Goal: Information Seeking & Learning: Learn about a topic

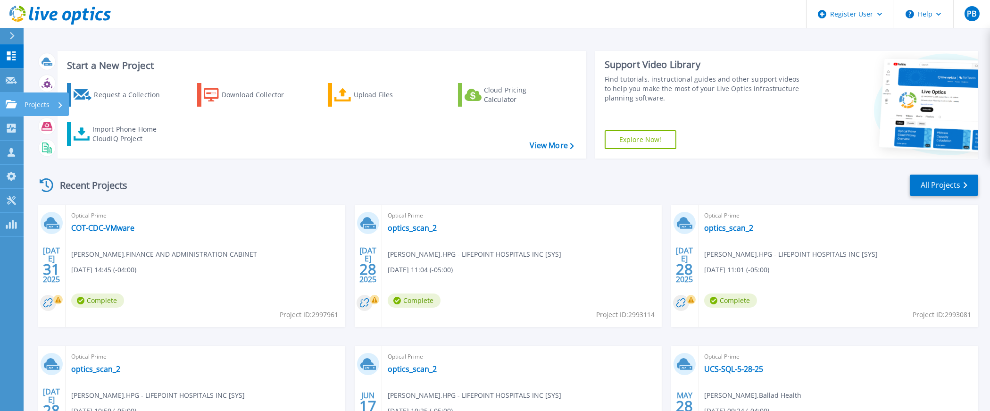
click at [13, 109] on link "Projects Projects" at bounding box center [12, 104] width 24 height 24
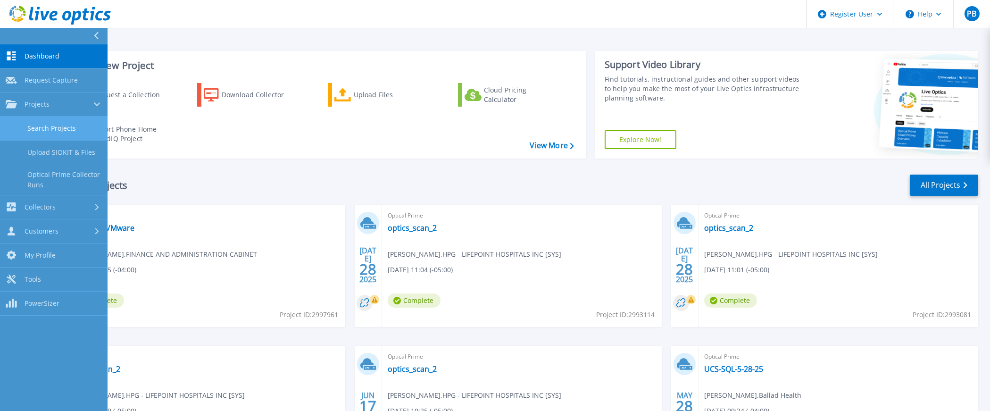
click at [48, 126] on link "Search Projects" at bounding box center [54, 128] width 108 height 24
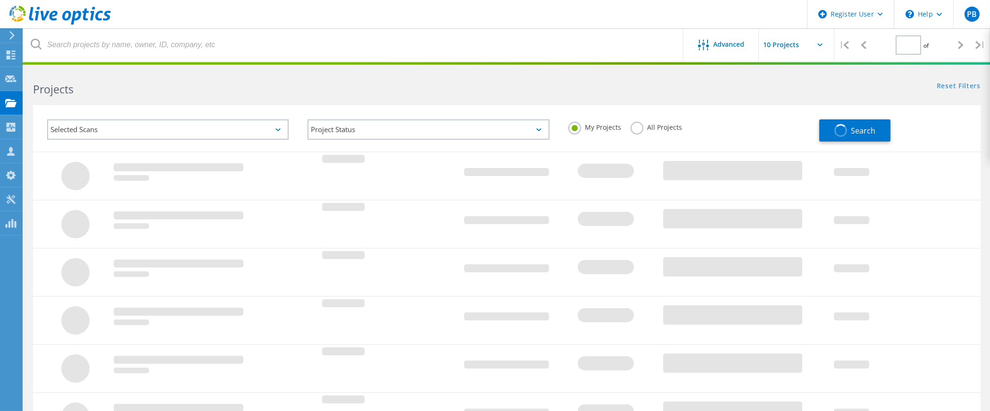
type input "1"
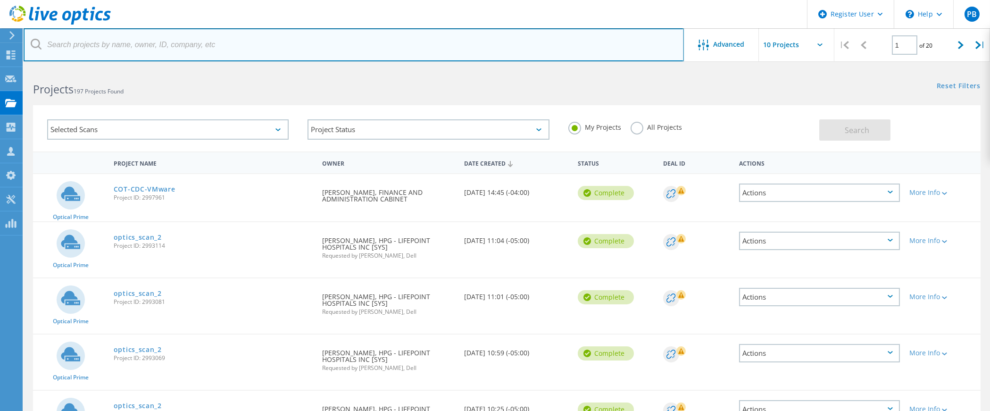
click at [132, 48] on input "text" at bounding box center [354, 44] width 660 height 33
paste input "2761679"
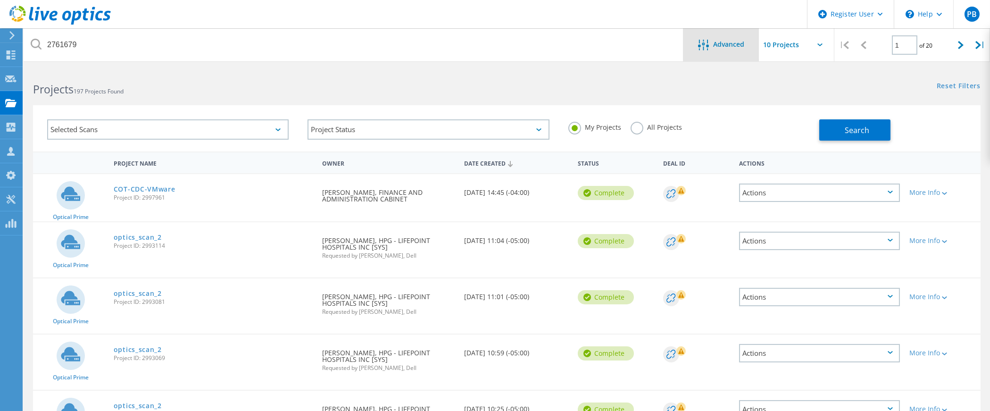
click at [710, 47] on div at bounding box center [706, 46] width 16 height 12
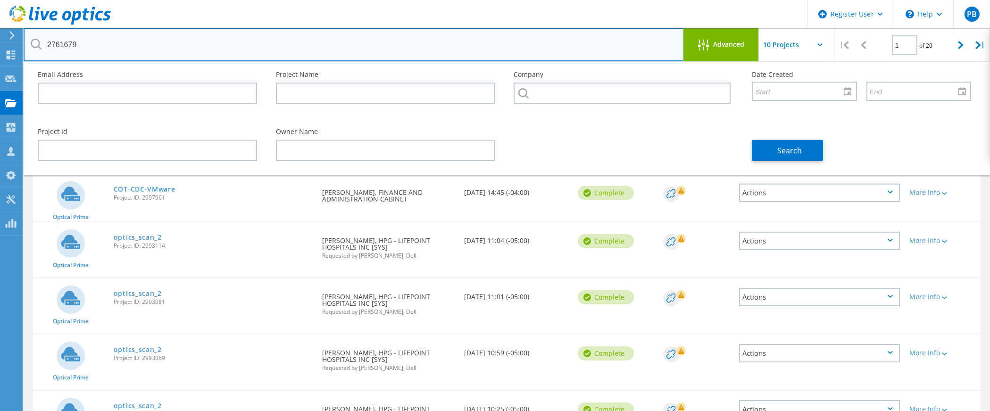
click at [504, 51] on input "2761679" at bounding box center [354, 44] width 660 height 33
type input "2761679"
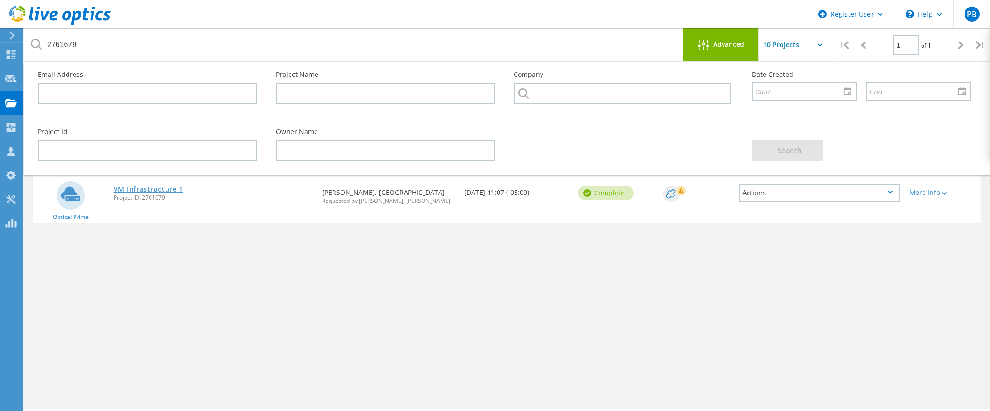
click at [162, 186] on link "VM Infrastructure 1" at bounding box center [148, 189] width 69 height 7
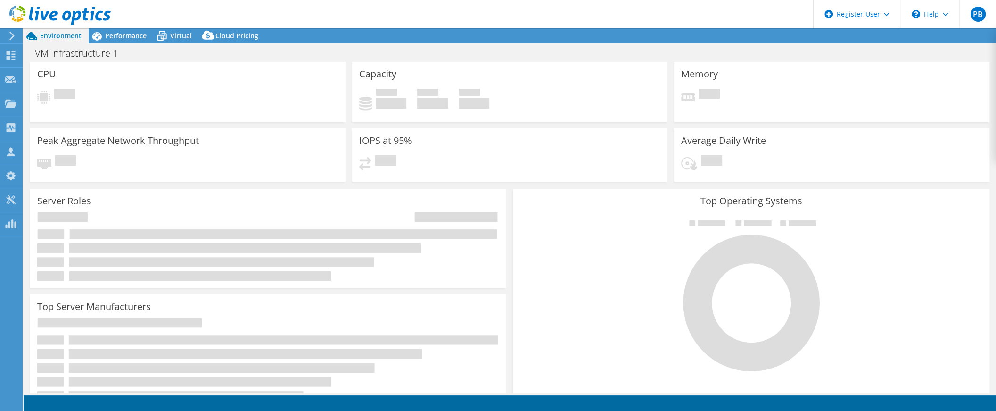
select select "USD"
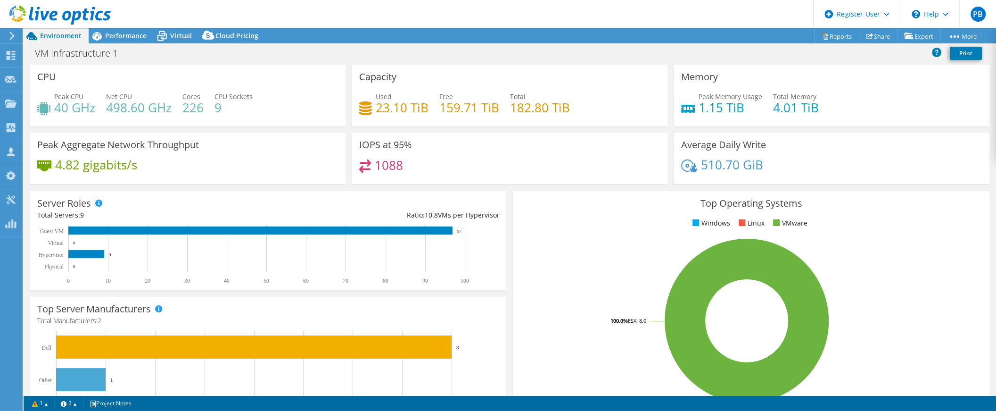
click at [113, 33] on span "Performance" at bounding box center [125, 35] width 41 height 9
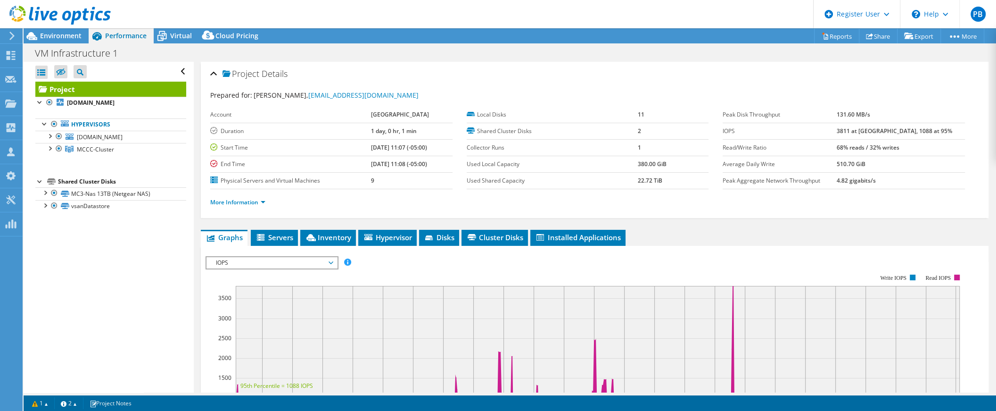
click at [253, 260] on span "IOPS" at bounding box center [271, 262] width 121 height 11
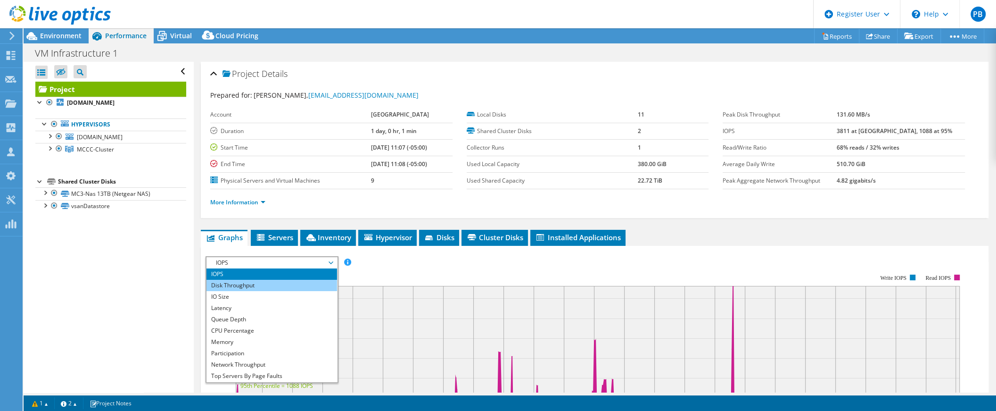
click at [254, 283] on li "Disk Throughput" at bounding box center [272, 285] width 131 height 11
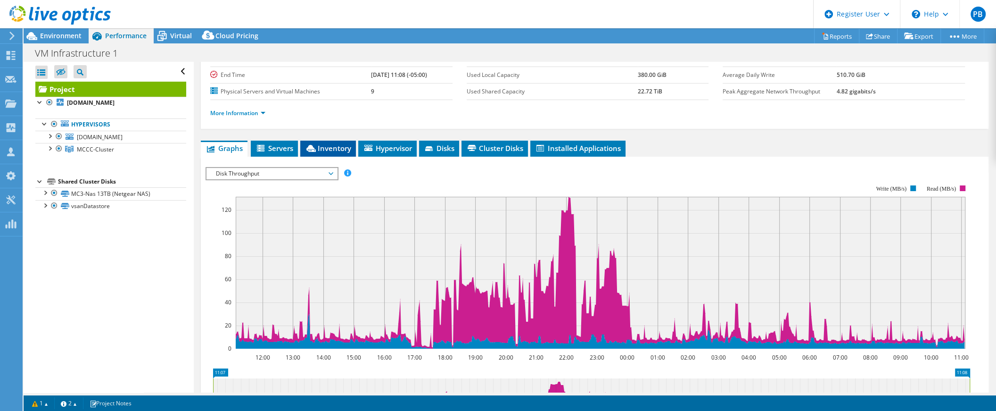
scroll to position [85, 0]
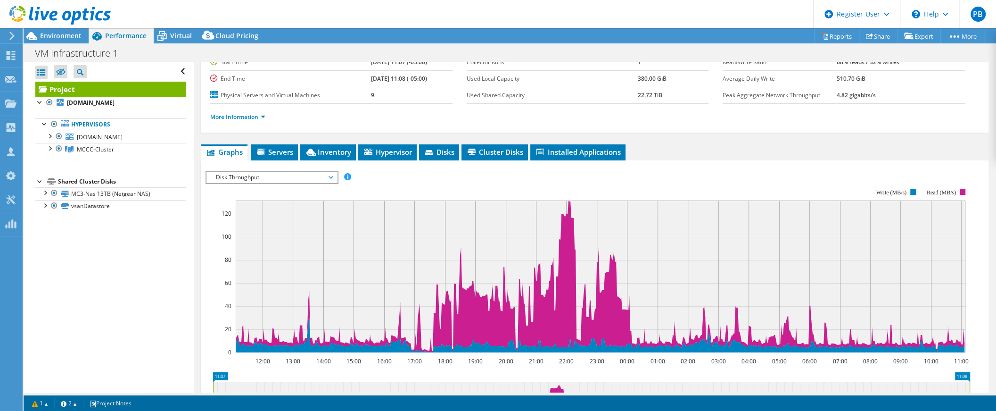
click at [321, 174] on span "Disk Throughput" at bounding box center [271, 177] width 121 height 11
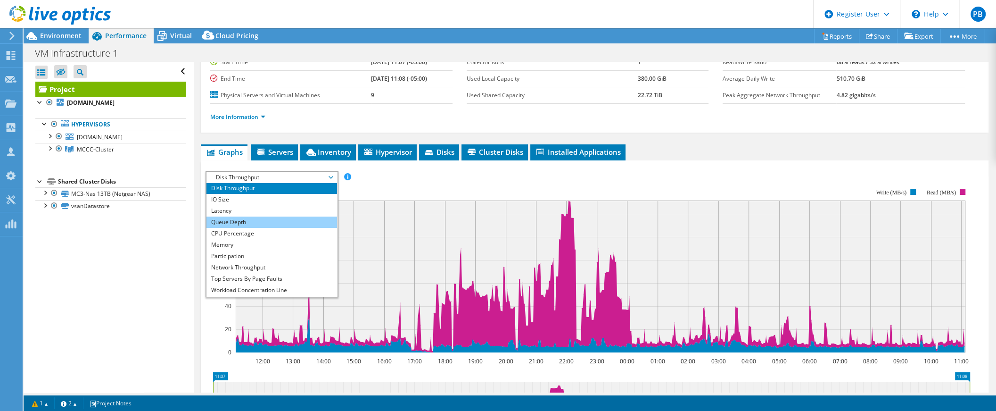
scroll to position [0, 0]
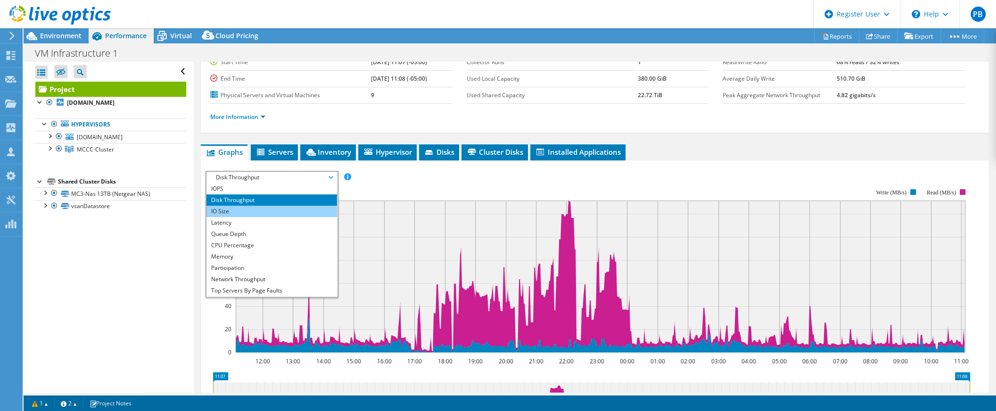
click at [225, 206] on li "IO Size" at bounding box center [272, 211] width 131 height 11
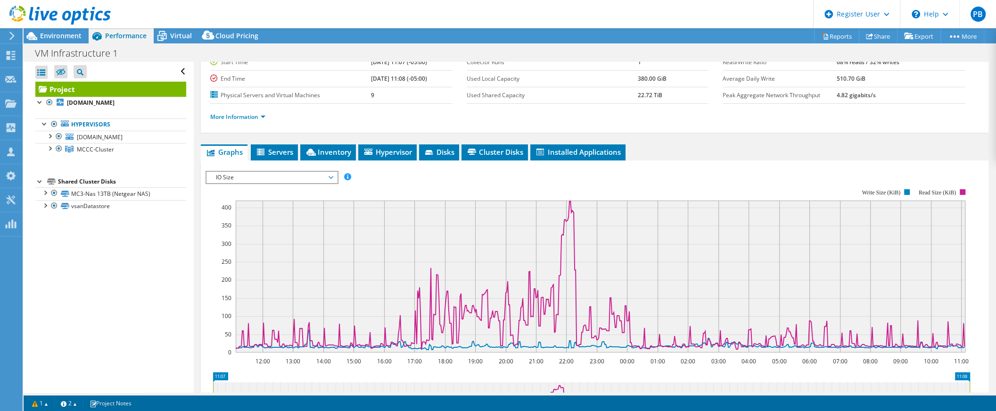
drag, startPoint x: 232, startPoint y: 21, endPoint x: 310, endPoint y: 3, distance: 80.2
click at [232, 21] on header "PB Dell User [PERSON_NAME] [PERSON_NAME][EMAIL_ADDRESS][PERSON_NAME][DOMAIN_NAM…" at bounding box center [498, 14] width 996 height 28
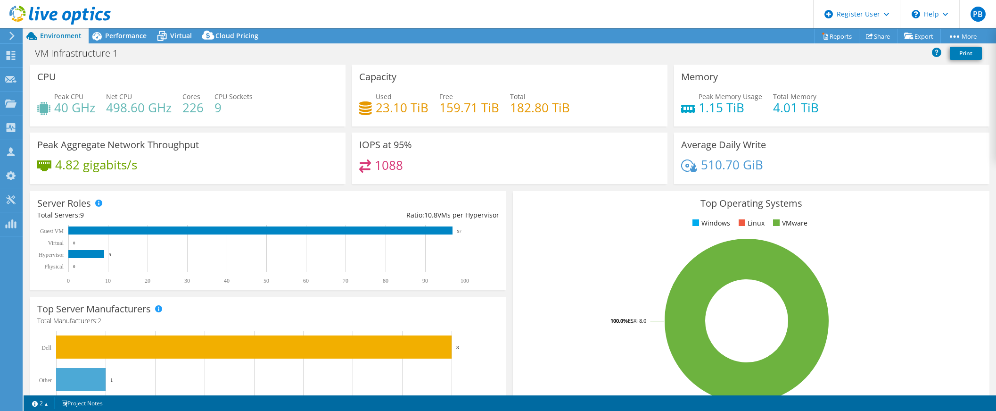
select select "USD"
